Goal: Book appointment/travel/reservation

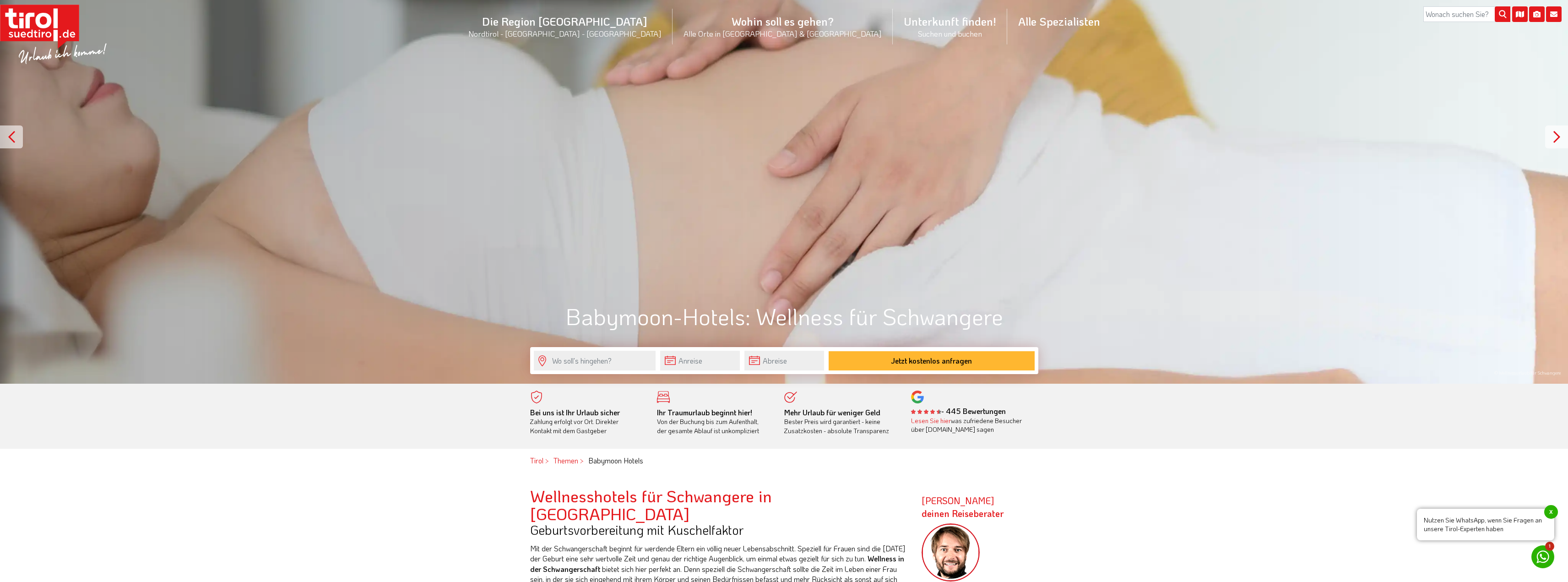
scroll to position [138, 0]
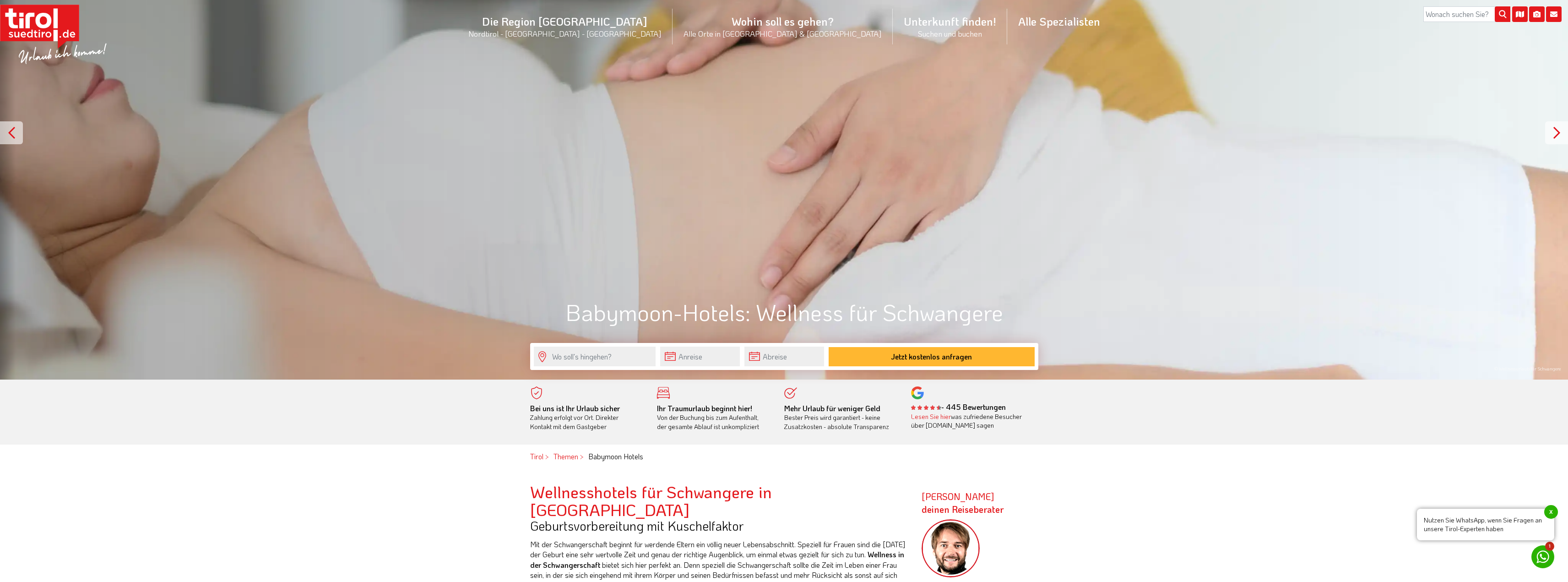
click at [610, 367] on form "Jetzt kostenlos anfragen" at bounding box center [784, 356] width 508 height 27
click at [617, 359] on input "text" at bounding box center [594, 356] width 122 height 20
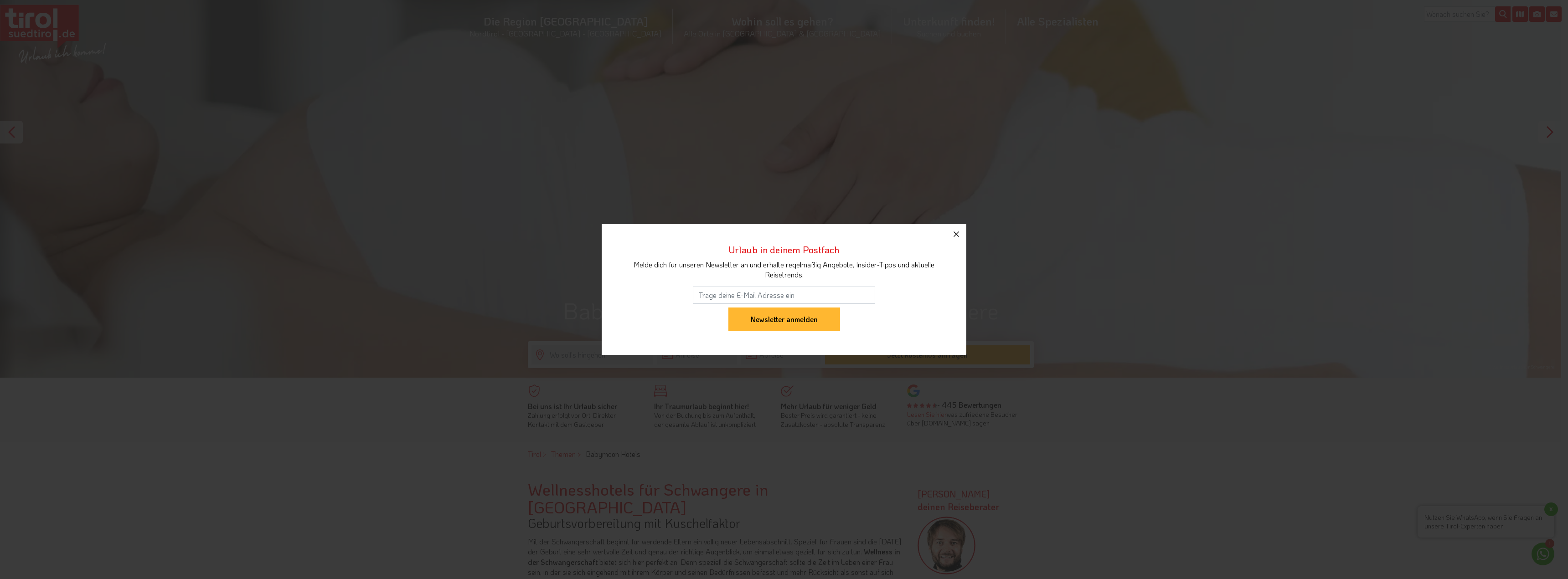
click at [953, 232] on icon "button" at bounding box center [956, 234] width 11 height 11
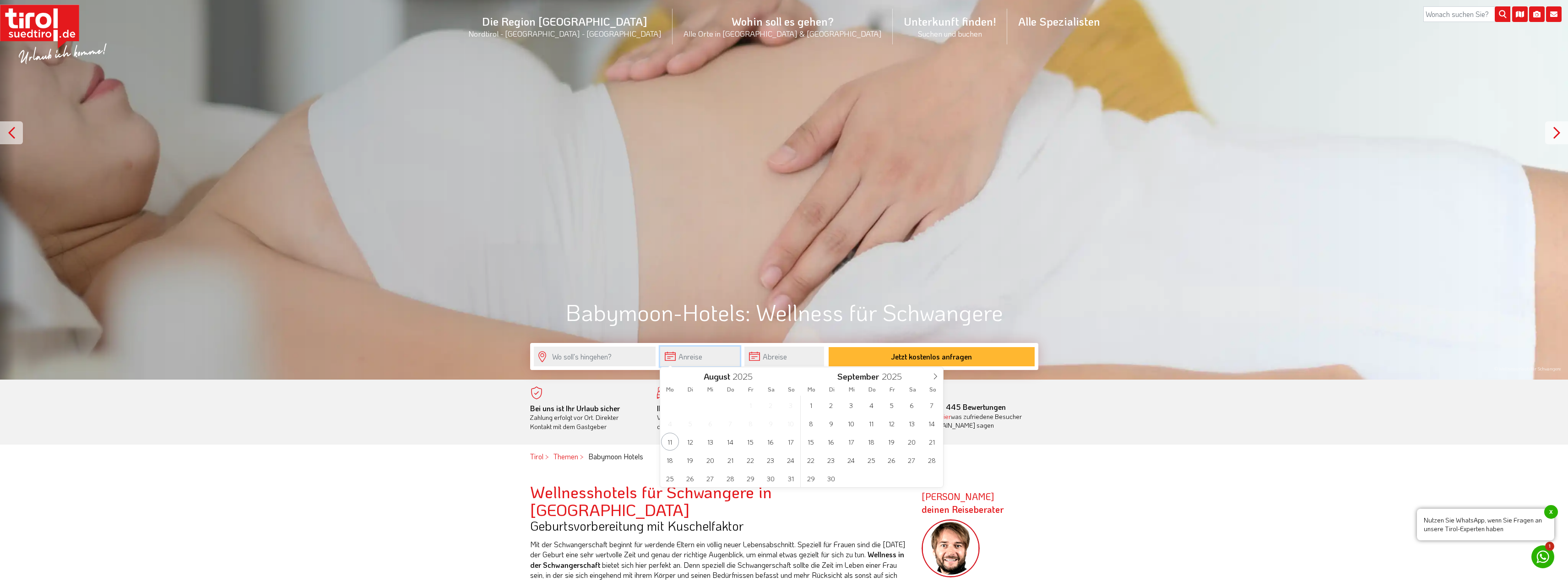
click at [701, 360] on input "text" at bounding box center [700, 356] width 79 height 20
click at [777, 443] on span "16" at bounding box center [770, 441] width 18 height 18
click at [704, 462] on span "20" at bounding box center [710, 460] width 18 height 18
type input "[DATE]"
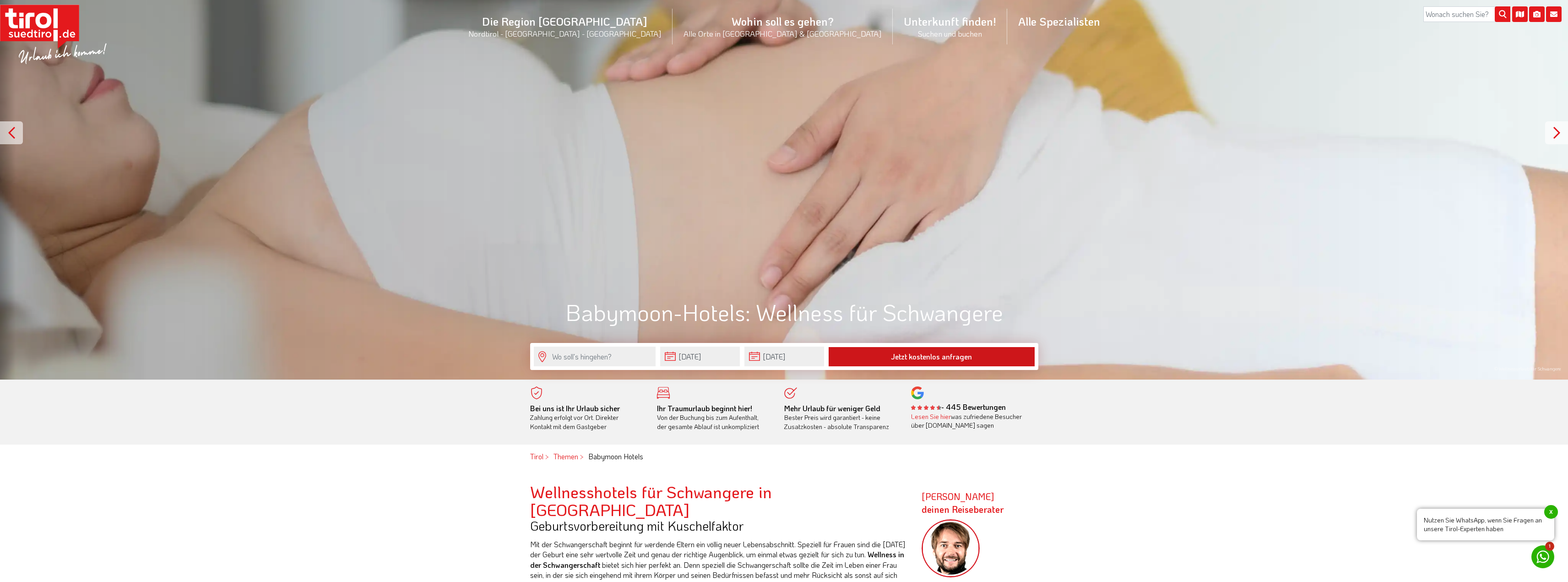
click at [862, 351] on button "Jetzt kostenlos anfragen" at bounding box center [931, 356] width 206 height 19
